Goal: Navigation & Orientation: Find specific page/section

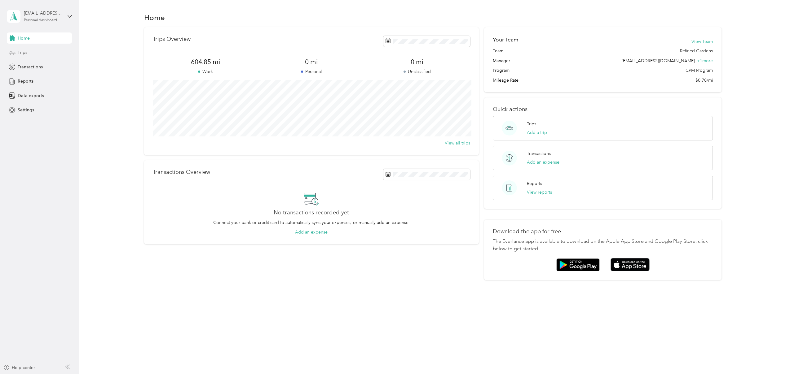
click at [24, 54] on span "Trips" at bounding box center [23, 52] width 10 height 7
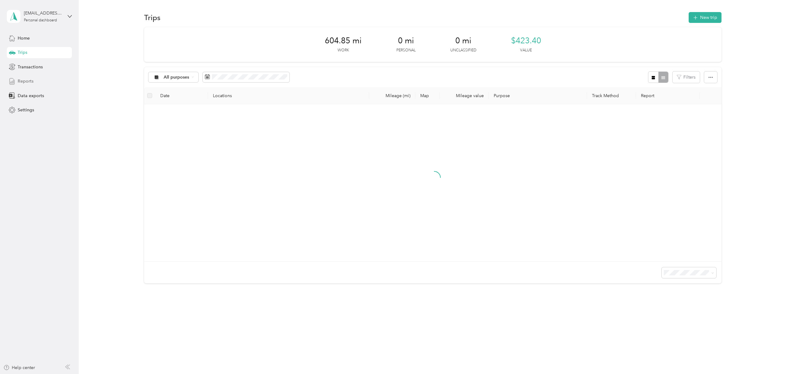
click at [25, 84] on span "Reports" at bounding box center [26, 81] width 16 height 7
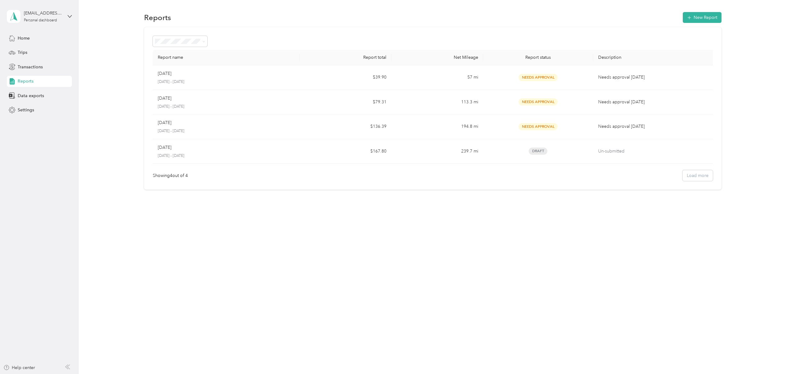
click at [25, 81] on span "Reports" at bounding box center [26, 81] width 16 height 7
click at [26, 65] on span "Transactions" at bounding box center [30, 67] width 25 height 7
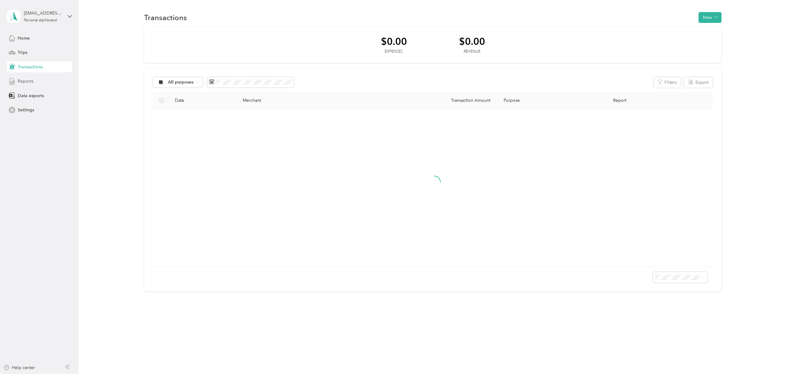
click at [21, 83] on span "Reports" at bounding box center [26, 81] width 16 height 7
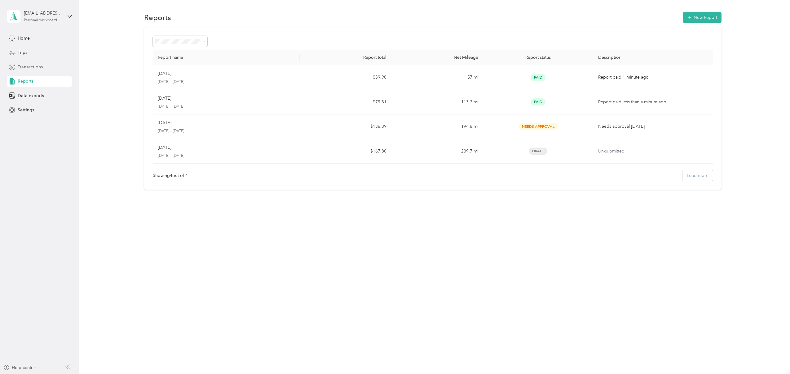
click at [25, 62] on div "Transactions" at bounding box center [39, 66] width 65 height 11
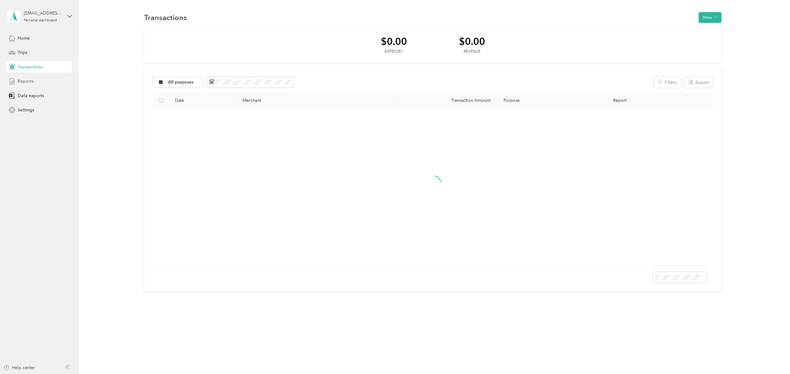
click at [25, 78] on span "Reports" at bounding box center [26, 81] width 16 height 7
